Goal: Register for event/course

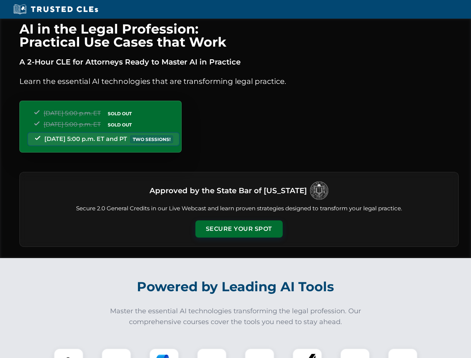
click at [239, 229] on button "Secure Your Spot" at bounding box center [238, 228] width 87 height 17
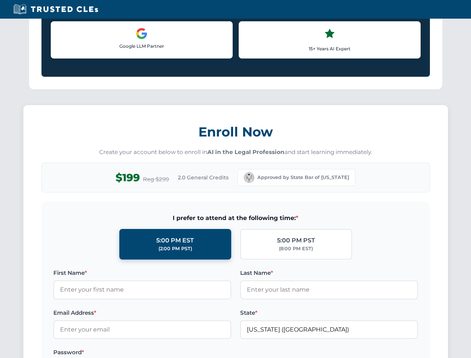
scroll to position [646, 0]
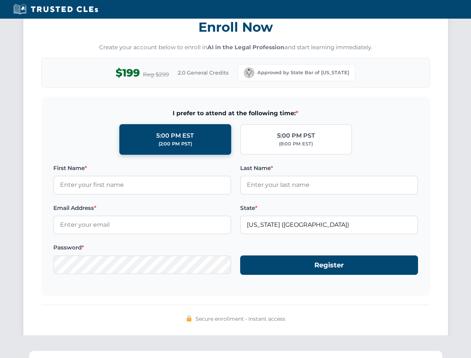
click at [116, 353] on div "AI in the Legal Profession: Practical Use Cases that Work A 2-Hour CLE for Atto…" at bounding box center [235, 244] width 471 height 1745
